Goal: Task Accomplishment & Management: Manage account settings

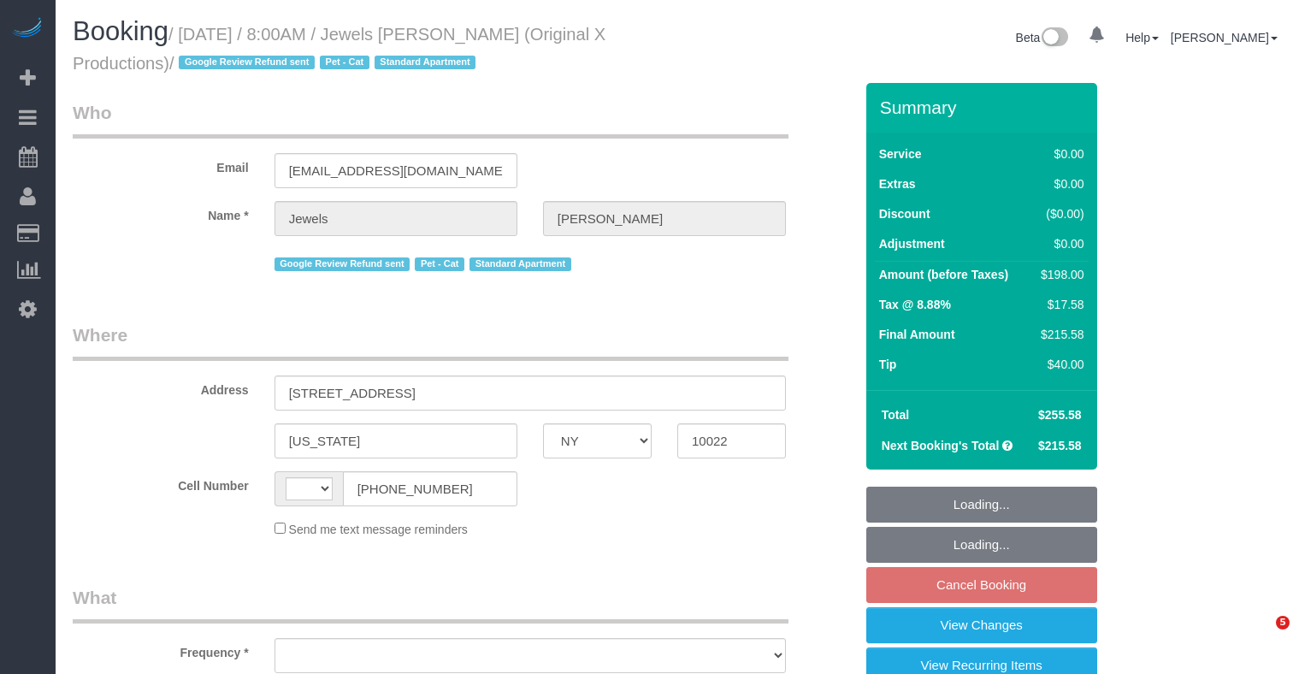
select select "NY"
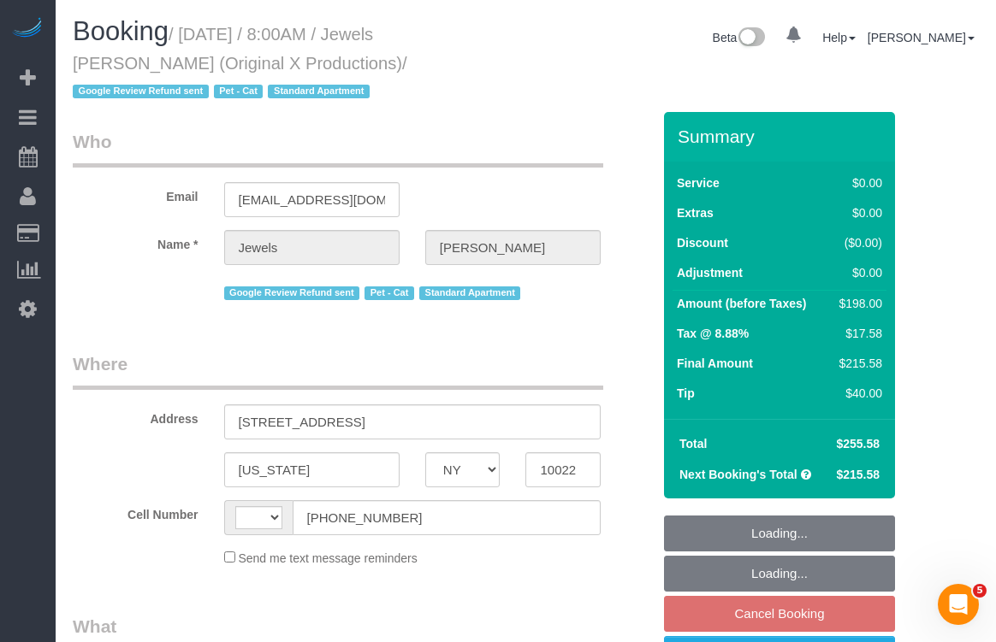
select select "string:US"
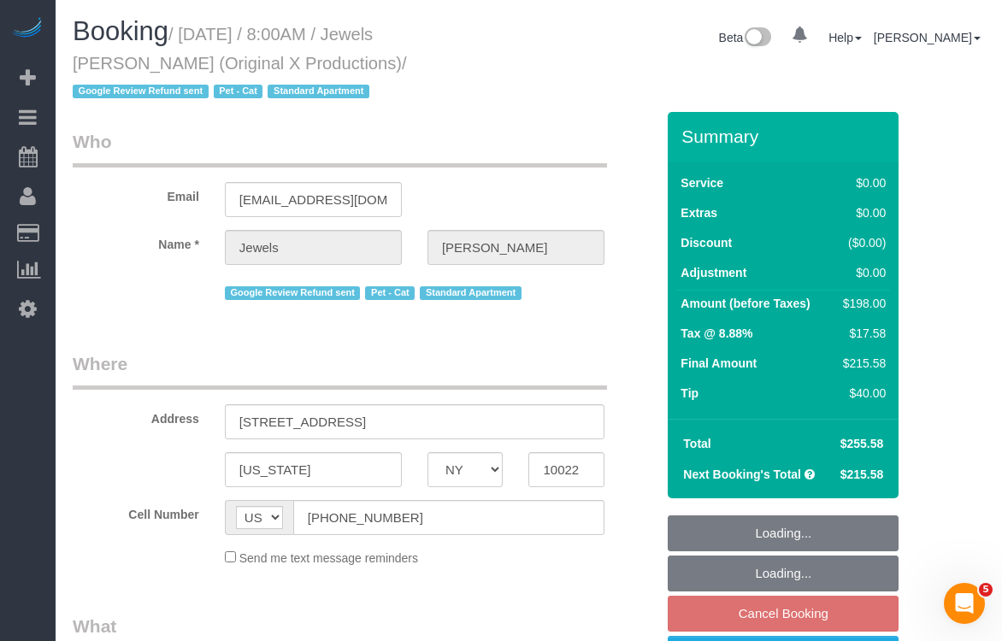
select select "object:828"
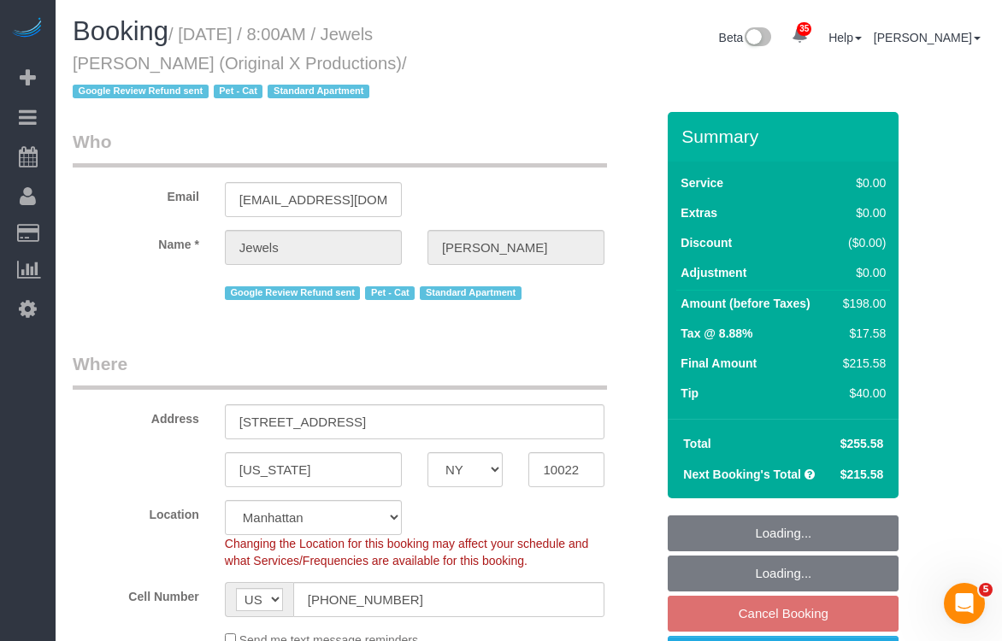
select select "string:stripe-pm_1QEBRH4VGloSiKo7FRzmGsvi"
select select "2"
select select "spot1"
select select "number:89"
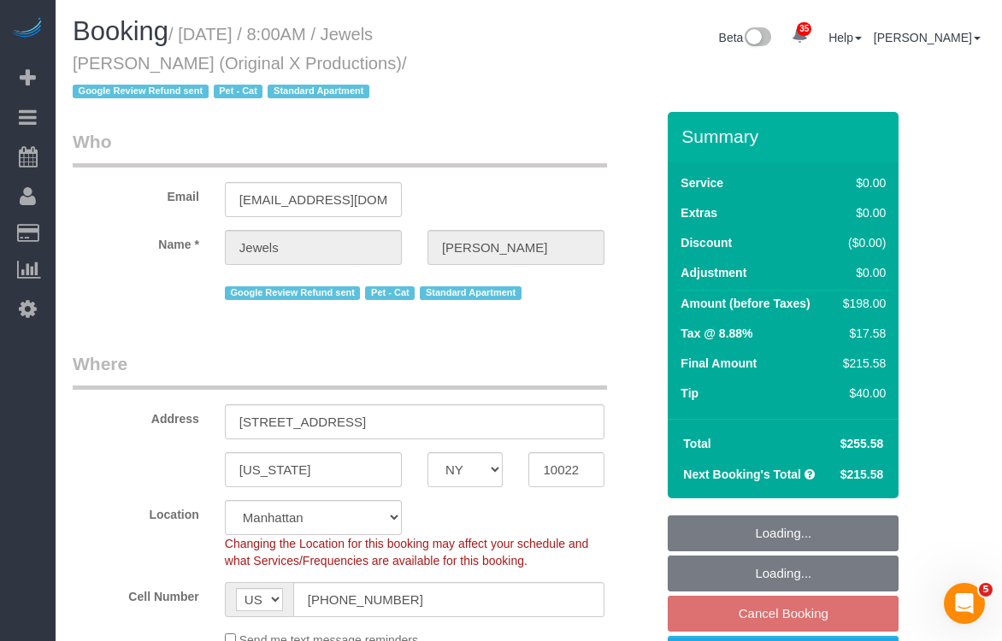
select select "number:90"
select select "number:14"
select select "number:6"
select select "object:1473"
select select "2"
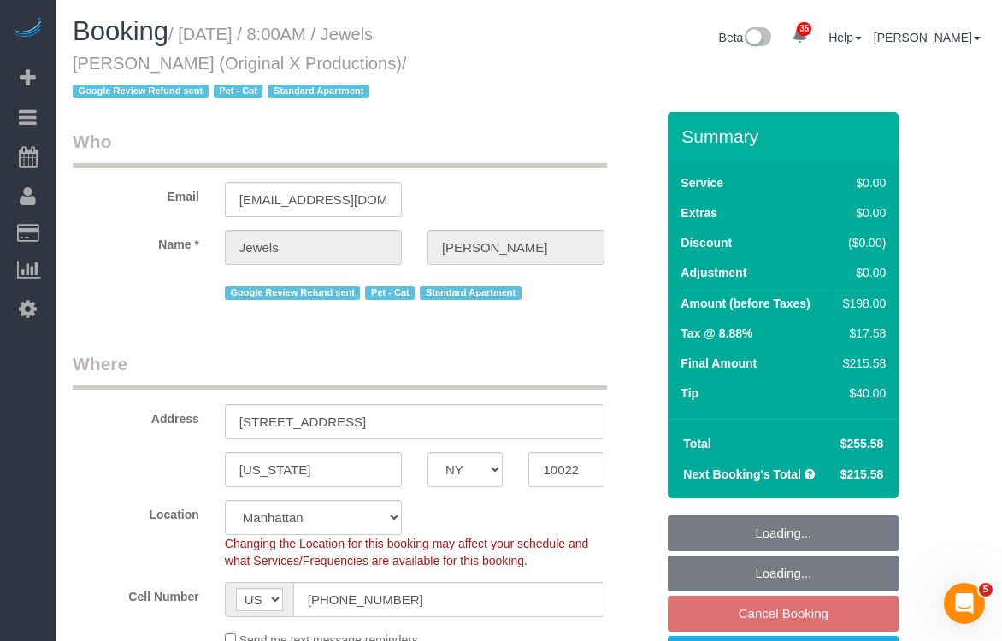
select select "2"
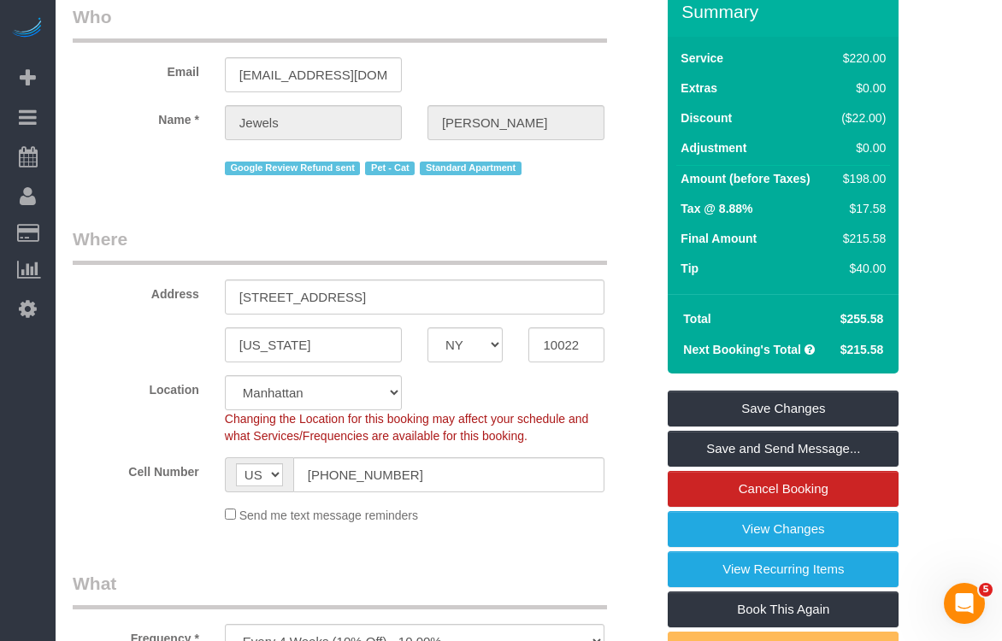
scroll to position [159, 0]
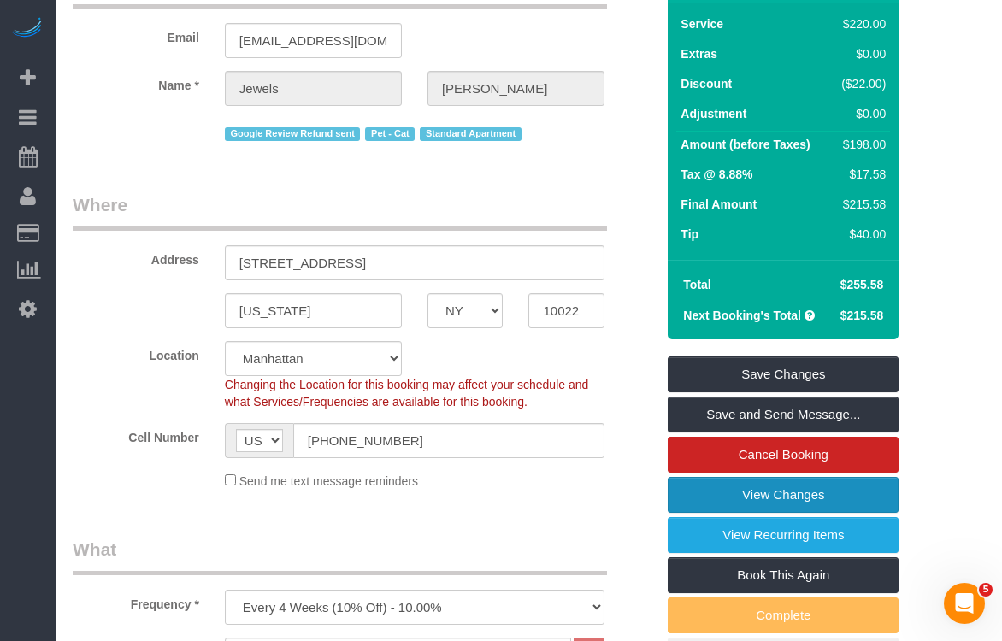
click at [735, 502] on link "View Changes" at bounding box center [783, 495] width 231 height 36
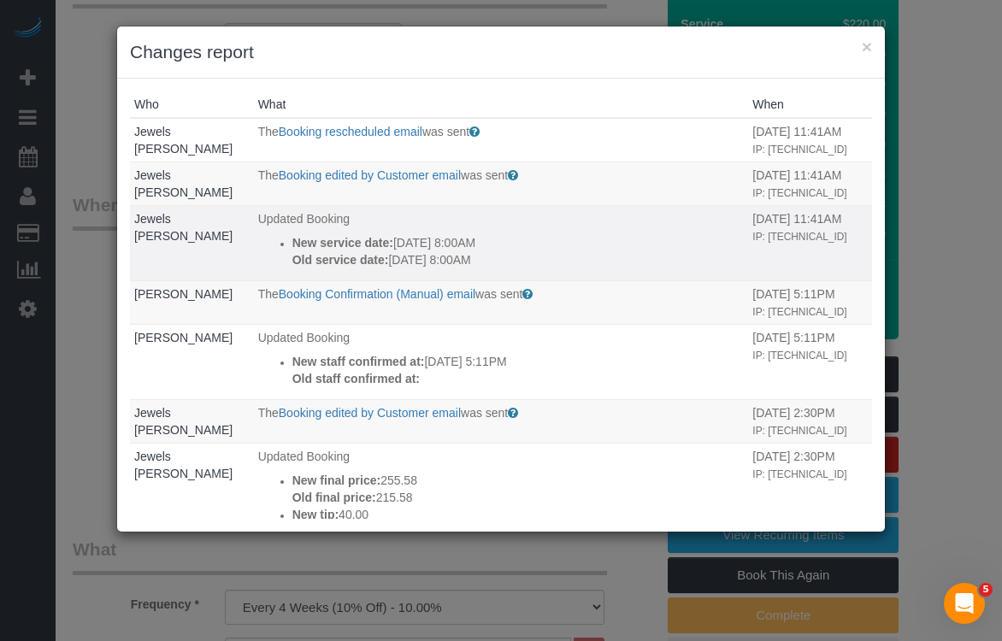
drag, startPoint x: 491, startPoint y: 294, endPoint x: 279, endPoint y: 281, distance: 212.5
click at [293, 269] on div "New service date: 10/22/2025 8:00AM Old service date: 10/21/2025 8:00AM" at bounding box center [519, 251] width 452 height 34
click at [368, 267] on strong "Old service date:" at bounding box center [341, 260] width 97 height 14
drag, startPoint x: 281, startPoint y: 278, endPoint x: 486, endPoint y: 301, distance: 205.7
click at [486, 269] on div "New service date: 10/22/2025 8:00AM Old service date: 10/21/2025 8:00AM" at bounding box center [519, 251] width 452 height 34
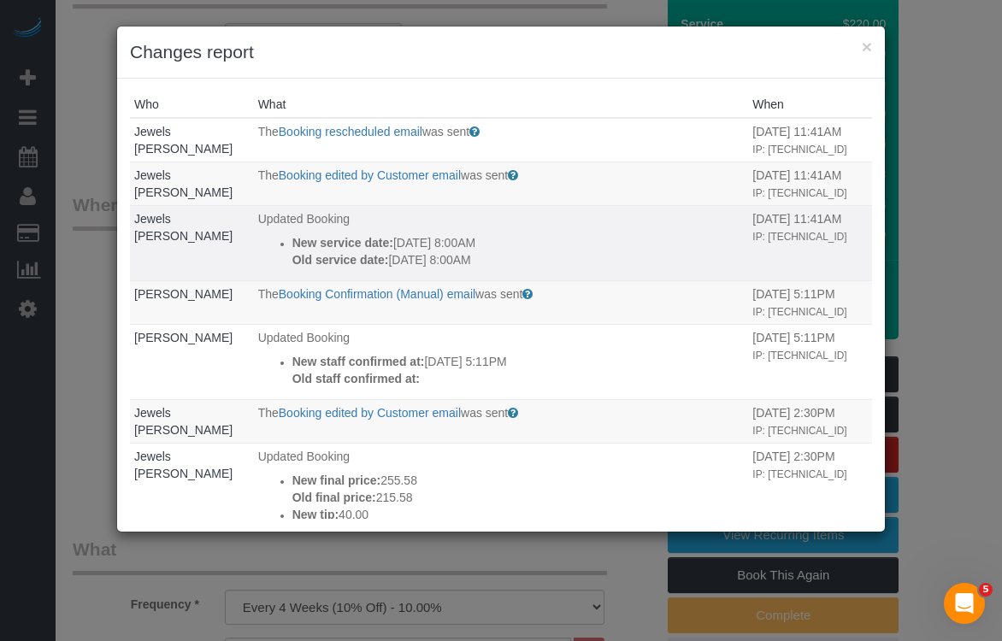
copy div "New service date: 10/22/2025 8:00AM Old service date: 10/21/2025 8:00AM"
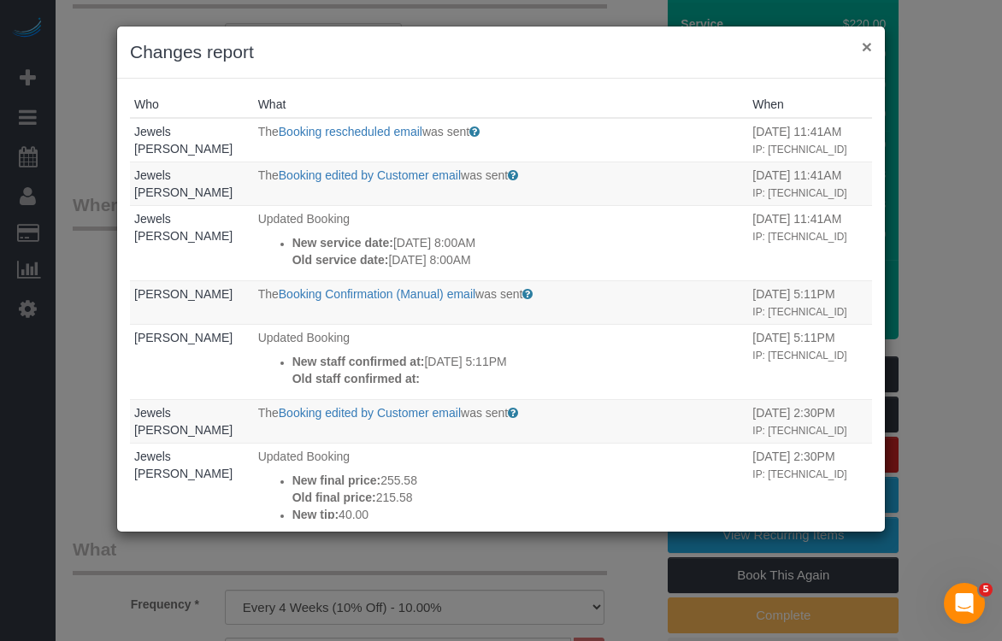
click at [865, 48] on button "×" at bounding box center [867, 47] width 10 height 18
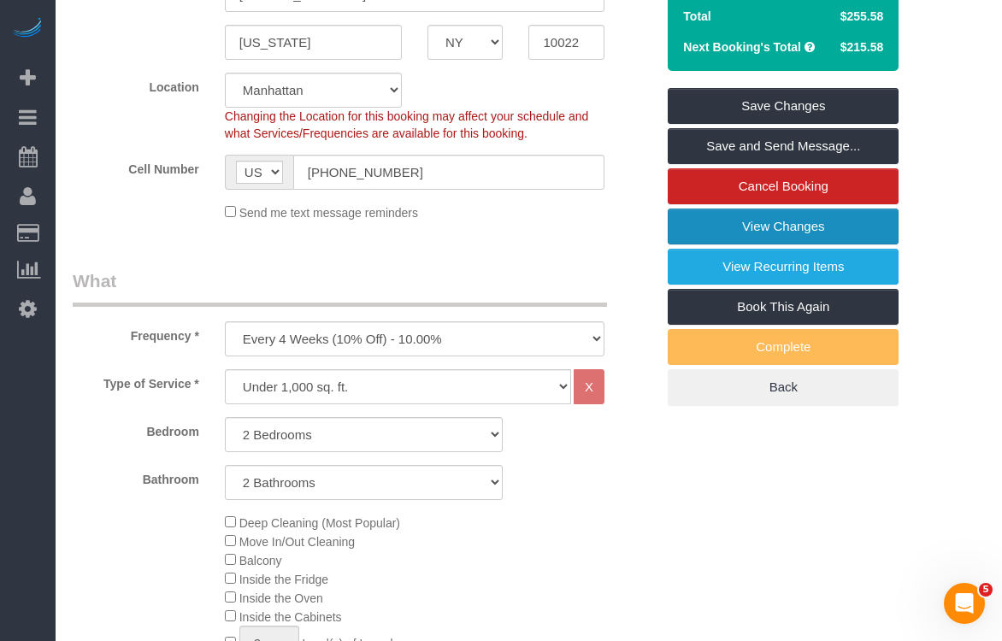
scroll to position [429, 0]
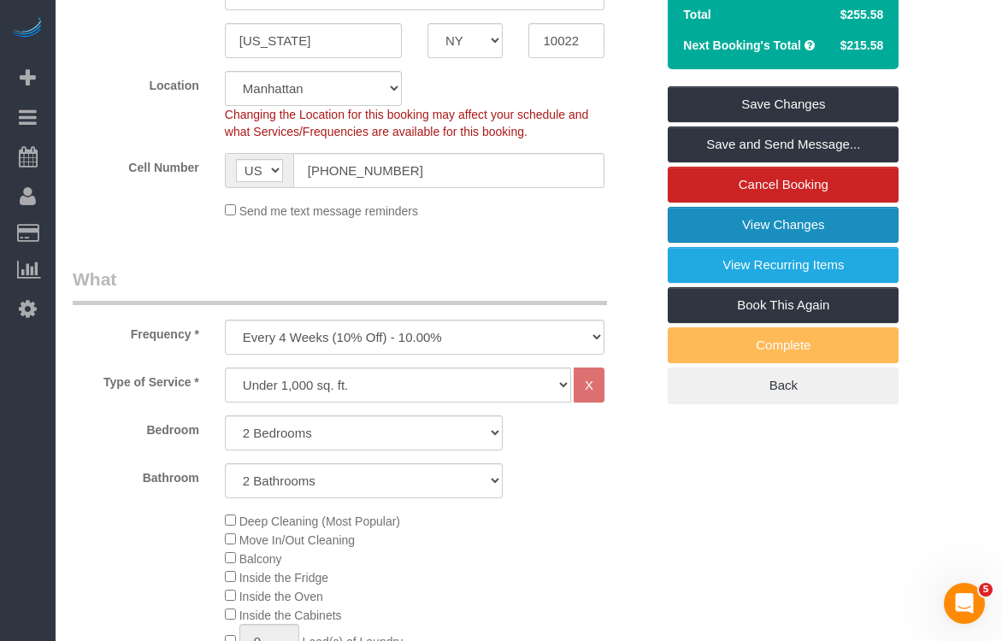
click at [719, 228] on link "View Changes" at bounding box center [783, 225] width 231 height 36
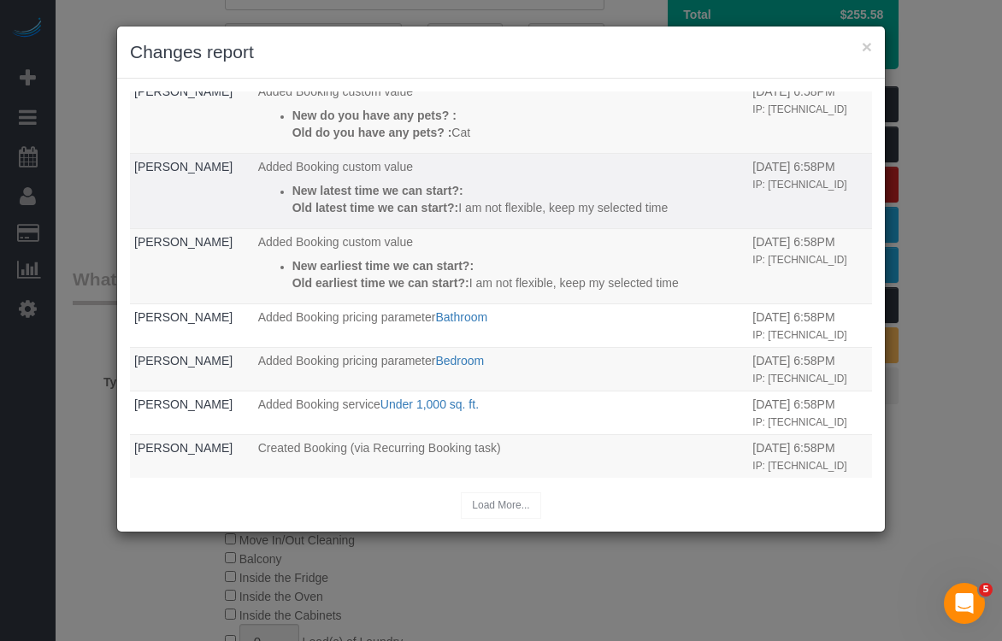
scroll to position [696, 0]
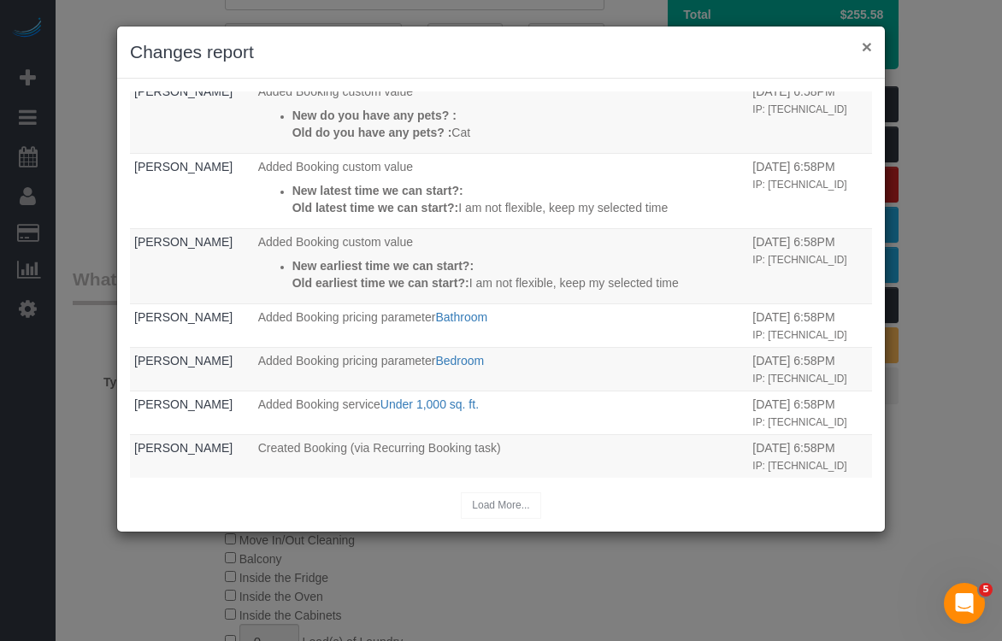
click at [862, 44] on button "×" at bounding box center [867, 47] width 10 height 18
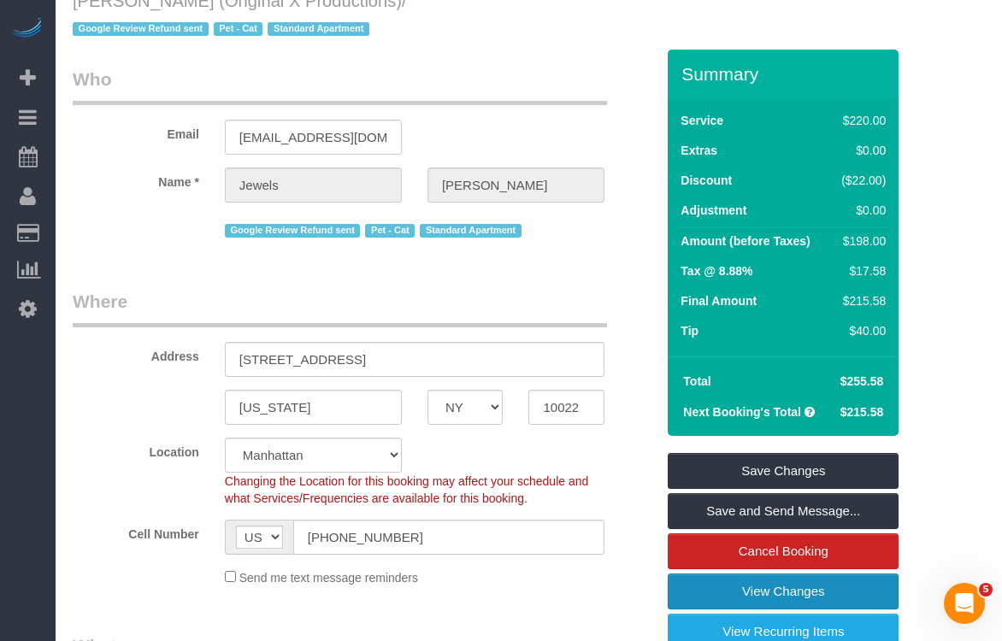
scroll to position [0, 0]
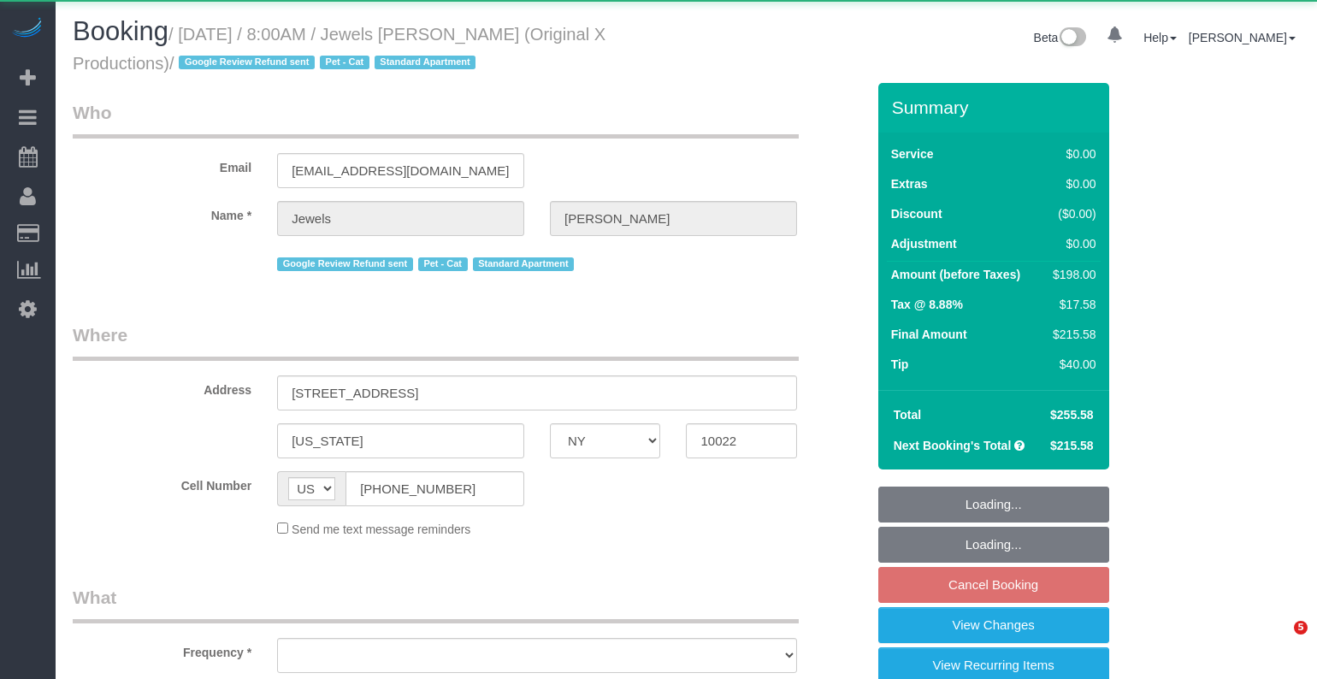
select select "NY"
select select "object:973"
select select "string:stripe-pm_1QEBRH4VGloSiKo7FRzmGsvi"
select select "number:89"
select select "number:90"
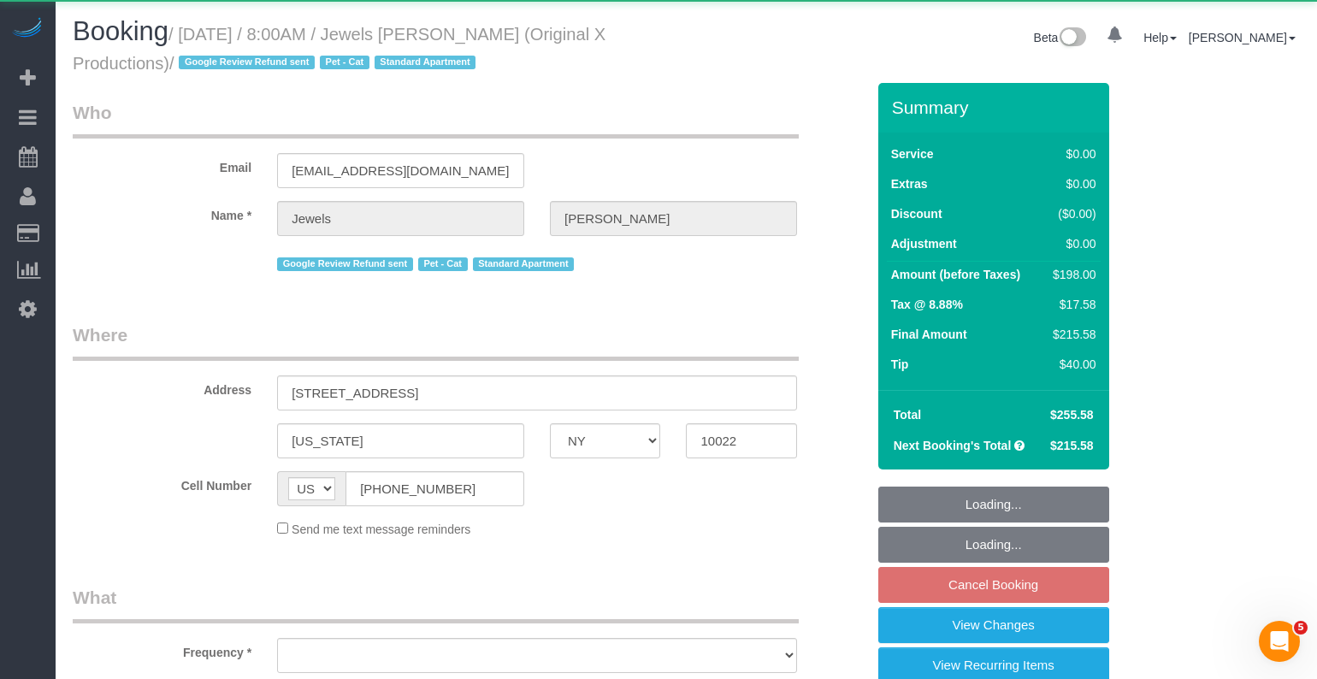
select select "number:14"
select select "number:6"
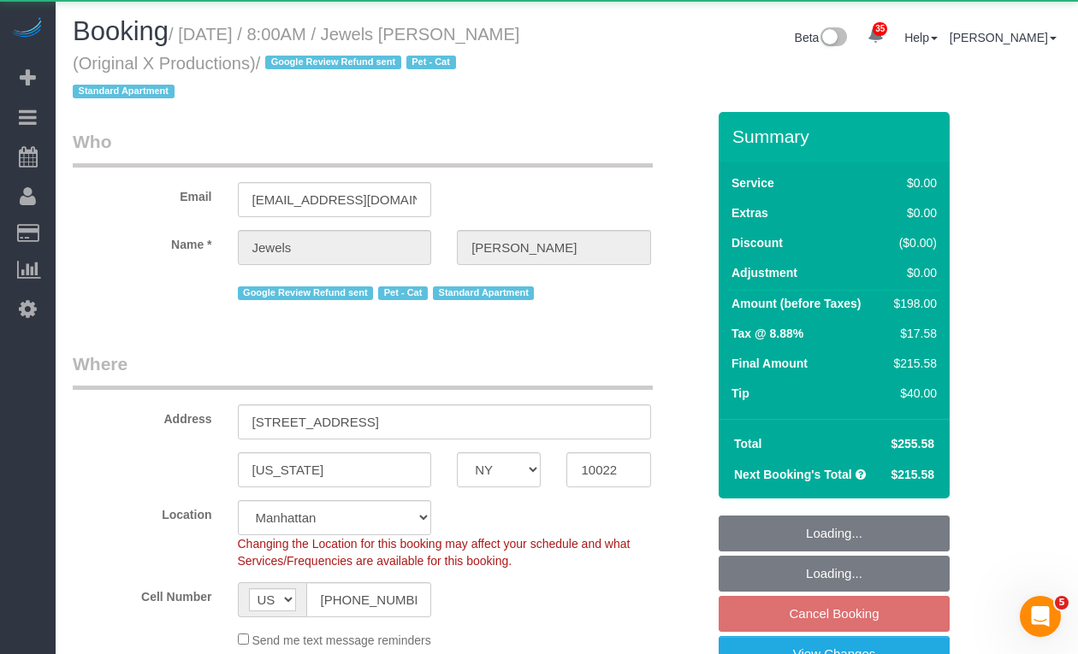
select select "object:1090"
select select "2"
select select "spot1"
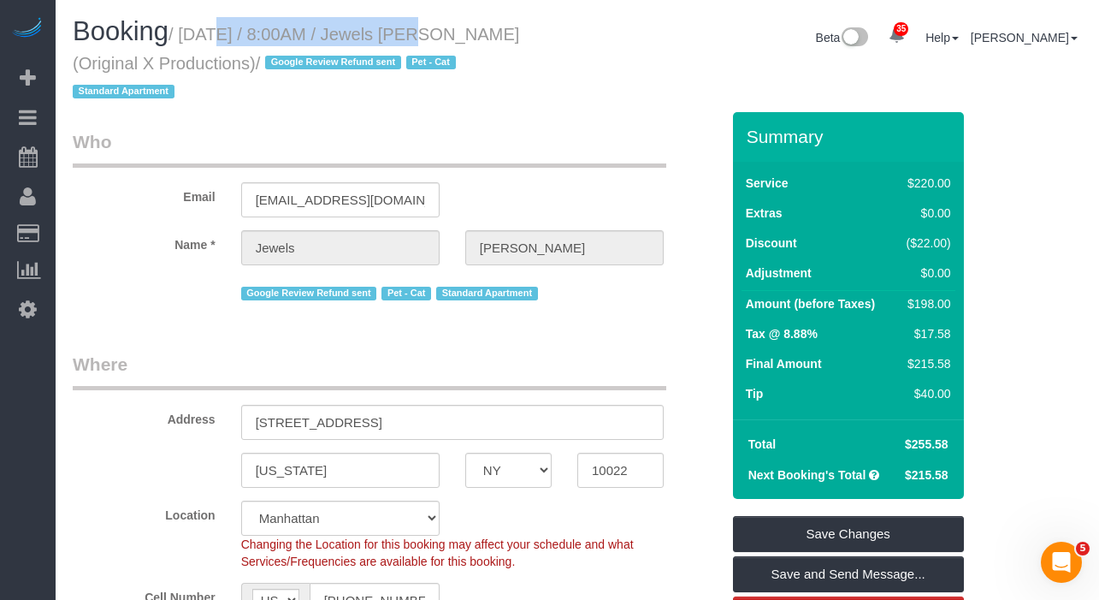
drag, startPoint x: 403, startPoint y: 35, endPoint x: 196, endPoint y: 30, distance: 207.0
click at [196, 30] on small "/ [DATE] / 8:00AM / Jewels [PERSON_NAME] (Original X Productions) / Google Revi…" at bounding box center [296, 63] width 446 height 77
copy small "[DATE] / 8:00AM"
